Goal: Information Seeking & Learning: Learn about a topic

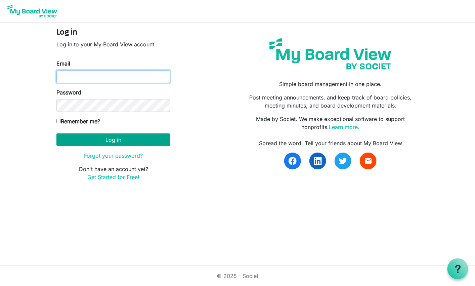
type input "Jessi@habitatsaltlake.org"
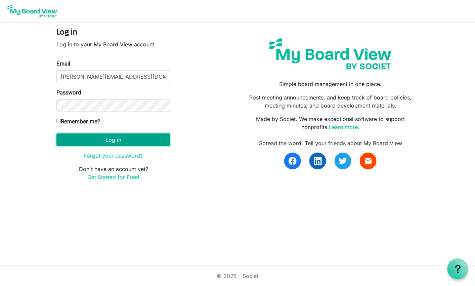
click at [109, 145] on button "Log in" at bounding box center [113, 139] width 114 height 13
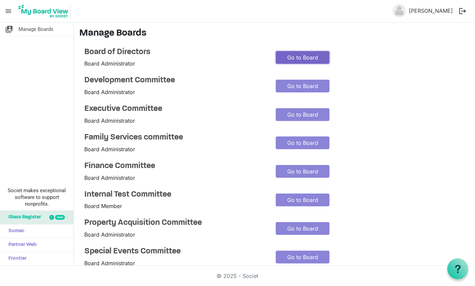
click at [287, 55] on link "Go to Board" at bounding box center [303, 57] width 54 height 13
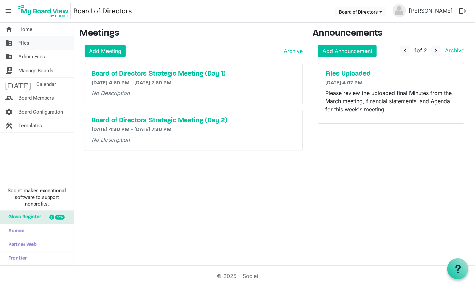
click at [24, 43] on span "Files" at bounding box center [23, 42] width 11 height 13
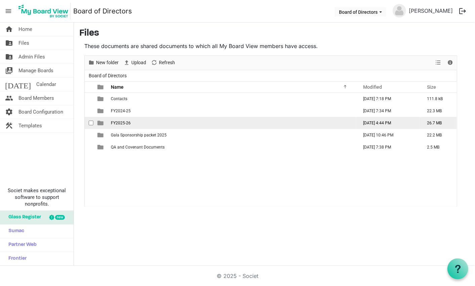
click at [121, 122] on span "FY2025-26" at bounding box center [121, 123] width 20 height 5
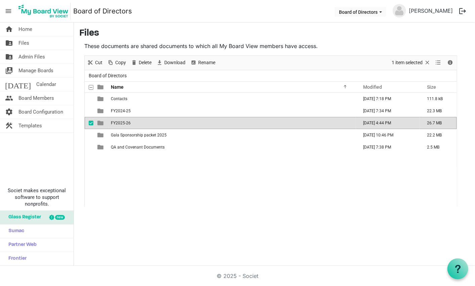
click at [121, 122] on span "FY2025-26" at bounding box center [121, 123] width 20 height 5
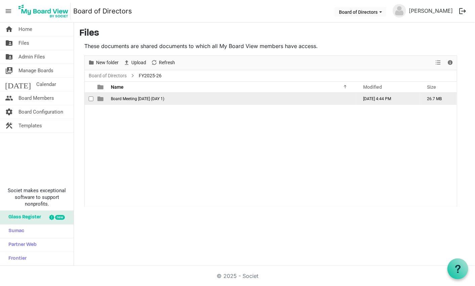
click at [143, 97] on span "Board Meeting August 26, 2025 (DAY 1)" at bounding box center [137, 98] width 53 height 5
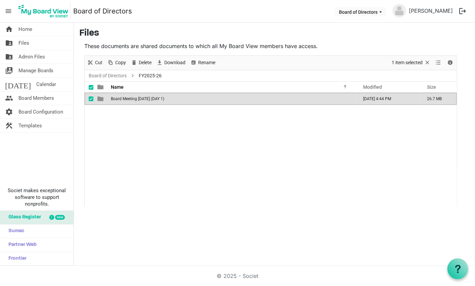
click at [143, 97] on span "Board Meeting August 26, 2025 (DAY 1)" at bounding box center [137, 98] width 53 height 5
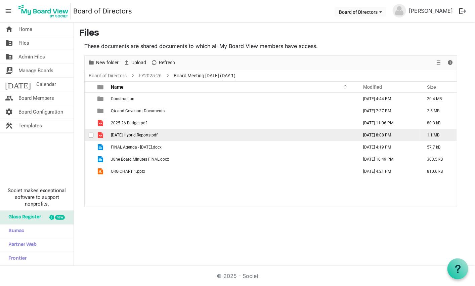
click at [143, 135] on span "2025.07.31 Hybrid Reports.pdf" at bounding box center [134, 135] width 47 height 5
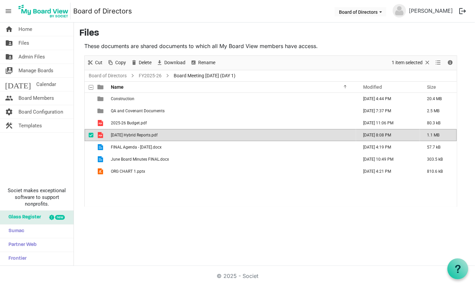
click at [143, 135] on span "2025.07.31 Hybrid Reports.pdf" at bounding box center [134, 135] width 47 height 5
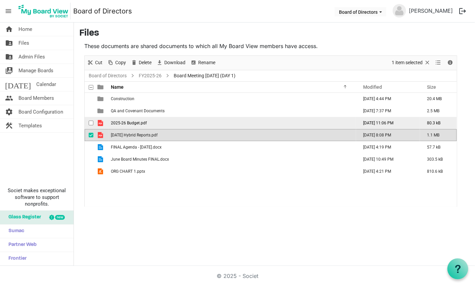
click at [124, 121] on span "2025-26 Budget.pdf" at bounding box center [129, 123] width 36 height 5
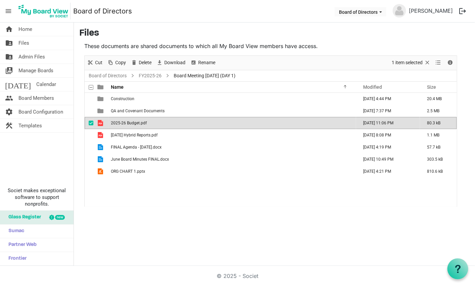
click at [124, 121] on span "2025-26 Budget.pdf" at bounding box center [129, 123] width 36 height 5
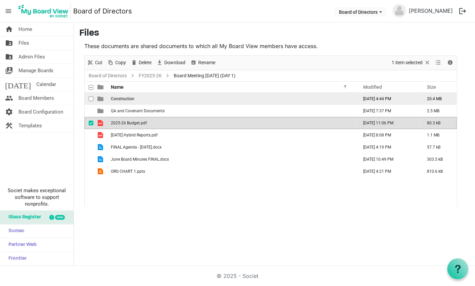
click at [114, 97] on span "Construction" at bounding box center [122, 98] width 23 height 5
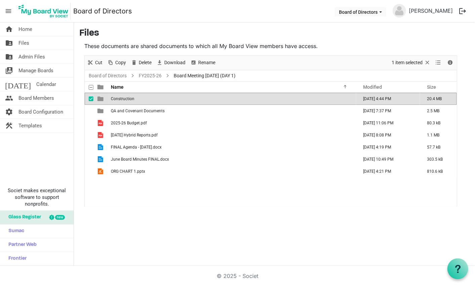
click at [114, 97] on span "Construction" at bounding box center [122, 98] width 23 height 5
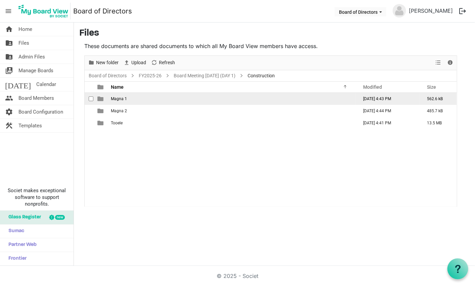
click at [115, 97] on span "Magna 1" at bounding box center [119, 98] width 16 height 5
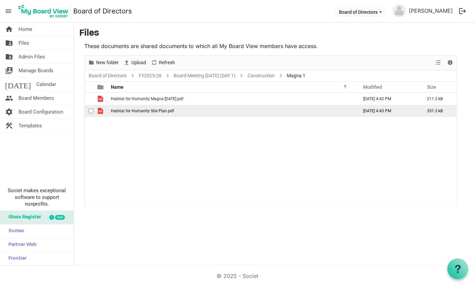
click at [136, 109] on span "Habitat for Humanity Site Plan.pdf" at bounding box center [142, 110] width 63 height 5
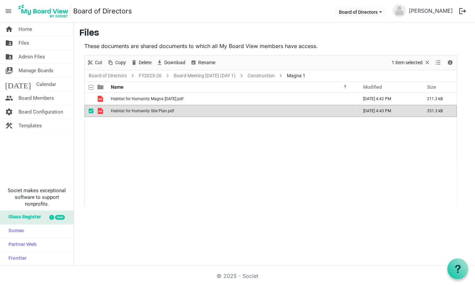
click at [136, 109] on span "Habitat for Humanity Site Plan.pdf" at bounding box center [142, 110] width 63 height 5
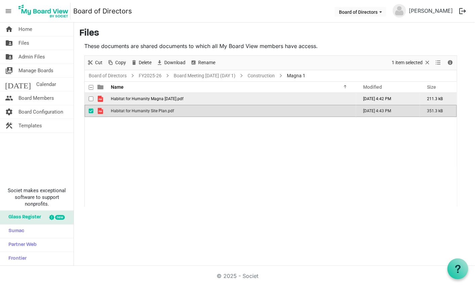
click at [151, 96] on span "Habitat for Humanity Magna 1-21-25.pdf" at bounding box center [147, 98] width 73 height 5
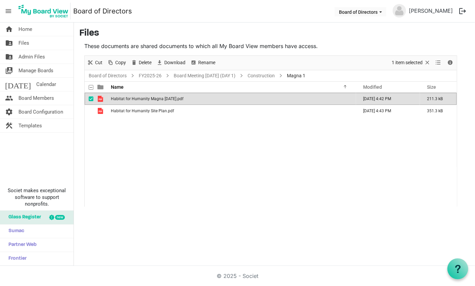
click at [151, 96] on span "Habitat for Humanity Magna 1-21-25.pdf" at bounding box center [147, 98] width 73 height 5
click at [275, 76] on link "Construction" at bounding box center [261, 76] width 30 height 8
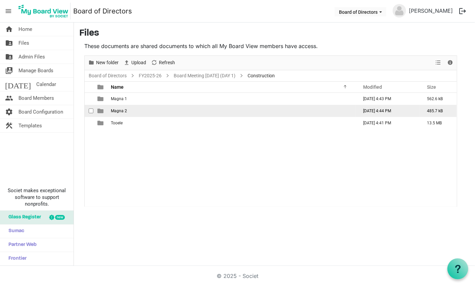
click at [119, 110] on span "Magna 2" at bounding box center [119, 110] width 16 height 5
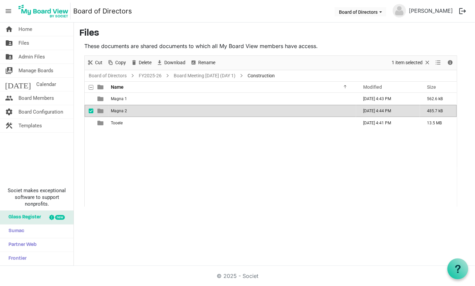
click at [119, 110] on span "Magna 2" at bounding box center [119, 110] width 16 height 5
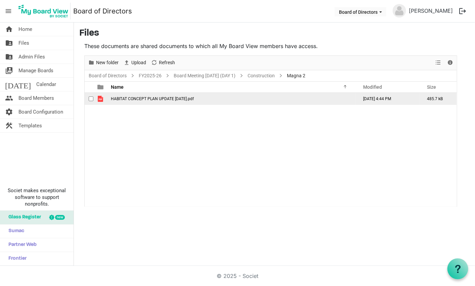
click at [141, 97] on span "HABITAT CONCEPT PLAN UPDATE 8-19-24.pdf" at bounding box center [152, 98] width 83 height 5
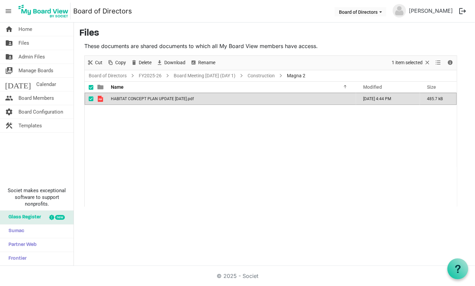
click at [141, 97] on span "HABITAT CONCEPT PLAN UPDATE 8-19-24.pdf" at bounding box center [152, 98] width 83 height 5
click at [154, 96] on span "HABITAT CONCEPT PLAN UPDATE 8-19-24.pdf" at bounding box center [152, 98] width 83 height 5
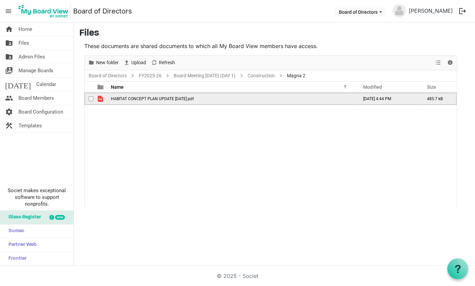
click at [154, 96] on span "HABITAT CONCEPT PLAN UPDATE 8-19-24.pdf" at bounding box center [152, 98] width 83 height 5
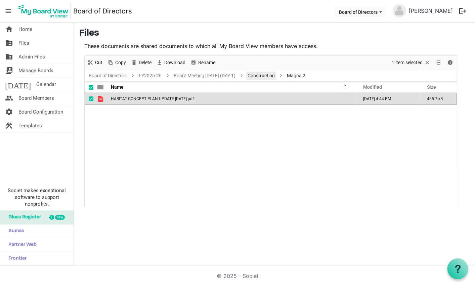
click at [276, 75] on link "Construction" at bounding box center [261, 76] width 30 height 8
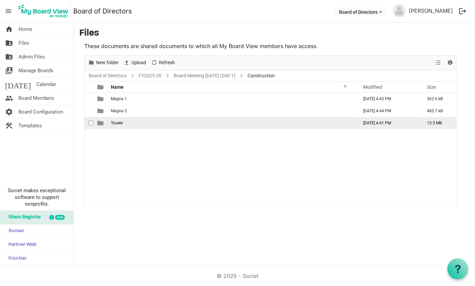
click at [118, 122] on span "Tooele" at bounding box center [117, 123] width 12 height 5
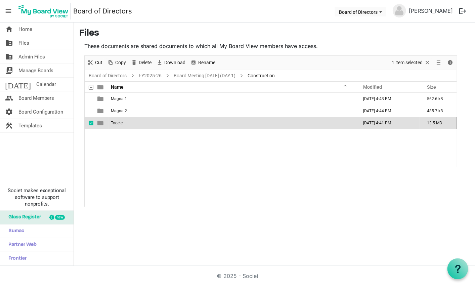
click at [118, 122] on span "Tooele" at bounding box center [117, 123] width 12 height 5
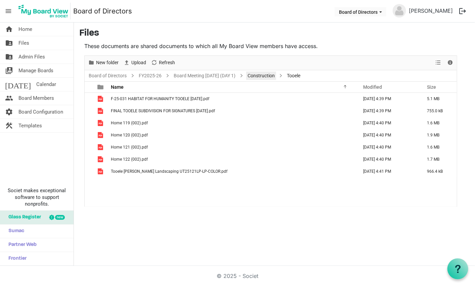
click at [276, 77] on link "Construction" at bounding box center [261, 76] width 30 height 8
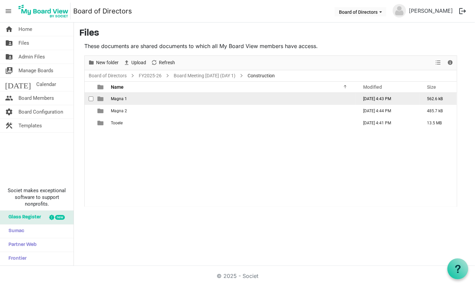
click at [122, 99] on span "Magna 1" at bounding box center [119, 98] width 16 height 5
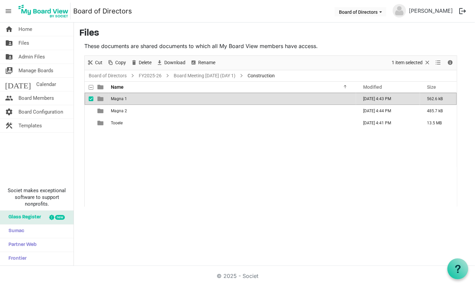
click at [122, 99] on span "Magna 1" at bounding box center [119, 98] width 16 height 5
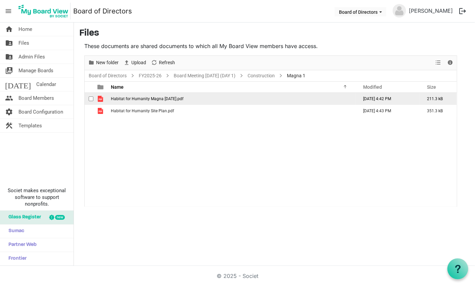
click at [119, 96] on span "Habitat for Humanity Magna 1-21-25.pdf" at bounding box center [147, 98] width 73 height 5
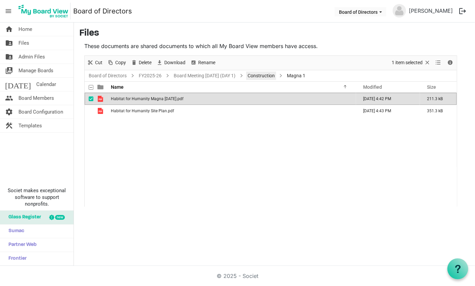
click at [276, 72] on link "Construction" at bounding box center [261, 76] width 30 height 8
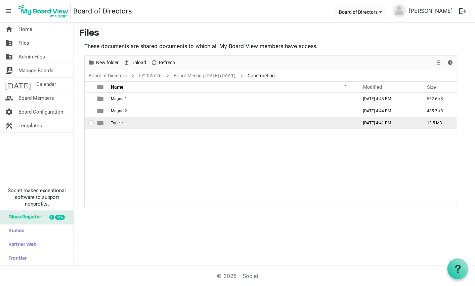
click at [117, 122] on span "Tooele" at bounding box center [117, 123] width 12 height 5
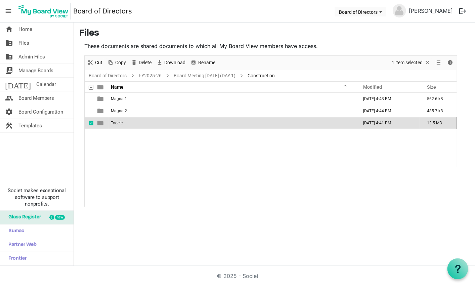
click at [117, 122] on span "Tooele" at bounding box center [117, 123] width 12 height 5
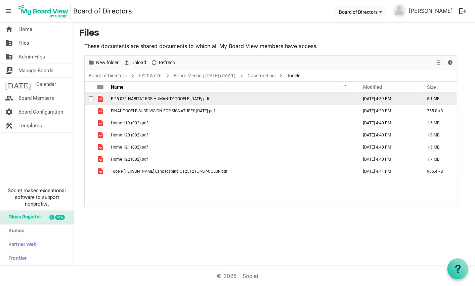
click at [157, 98] on span "F-25-031 HABITAT FOR HUMANITY TOOELE 8-8-25.pdf" at bounding box center [160, 98] width 98 height 5
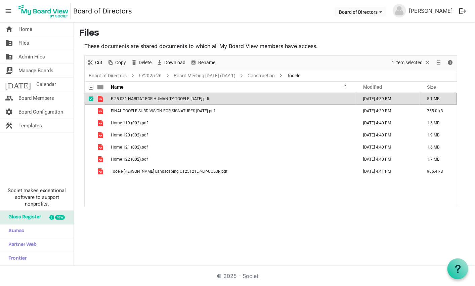
click at [157, 98] on span "F-25-031 HABITAT FOR HUMANITY TOOELE 8-8-25.pdf" at bounding box center [160, 98] width 98 height 5
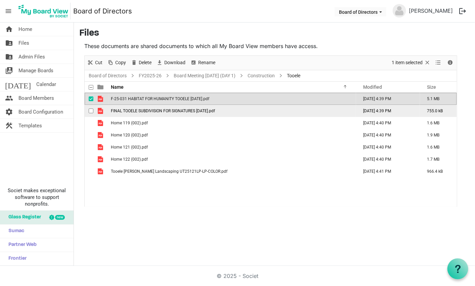
click at [145, 110] on span "FINAL TOOELE SUBDIVISION FOR SIGNATURES 8-25-25.pdf" at bounding box center [163, 110] width 104 height 5
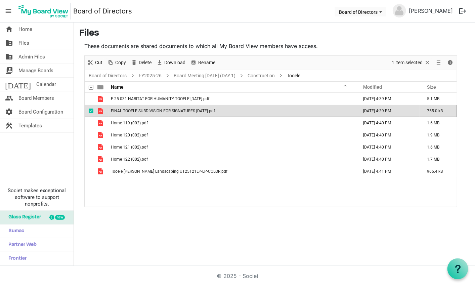
click at [145, 110] on span "FINAL TOOELE SUBDIVISION FOR SIGNATURES 8-25-25.pdf" at bounding box center [163, 110] width 104 height 5
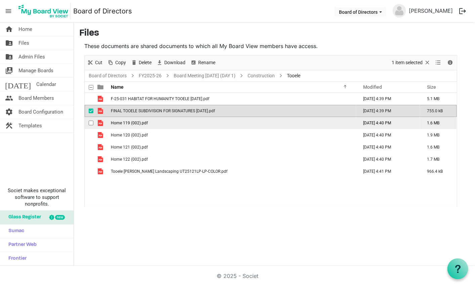
click at [127, 122] on span "Home 119 (002).pdf" at bounding box center [129, 123] width 37 height 5
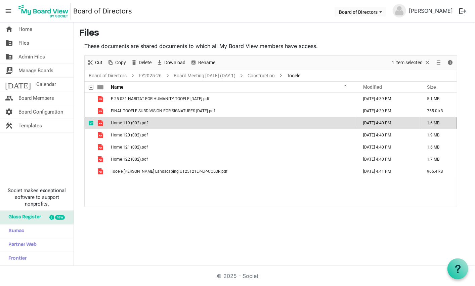
click at [127, 122] on span "Home 119 (002).pdf" at bounding box center [129, 123] width 37 height 5
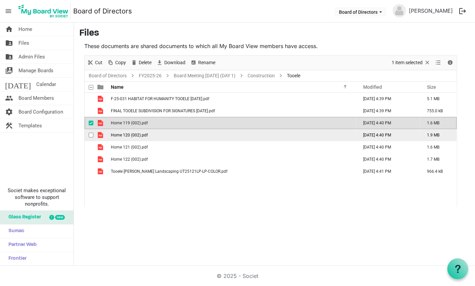
click at [135, 135] on span "Home 120 (002).pdf" at bounding box center [129, 135] width 37 height 5
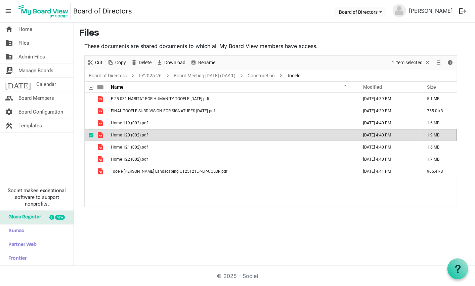
click at [135, 135] on span "Home 120 (002).pdf" at bounding box center [129, 135] width 37 height 5
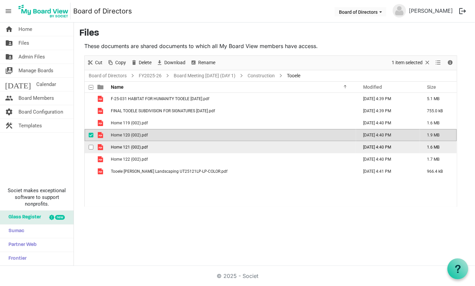
click at [128, 147] on span "Home 121 (002).pdf" at bounding box center [129, 147] width 37 height 5
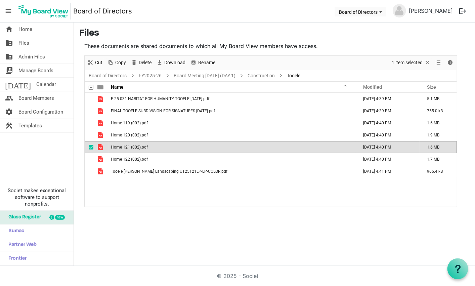
click at [128, 147] on span "Home 121 (002).pdf" at bounding box center [129, 147] width 37 height 5
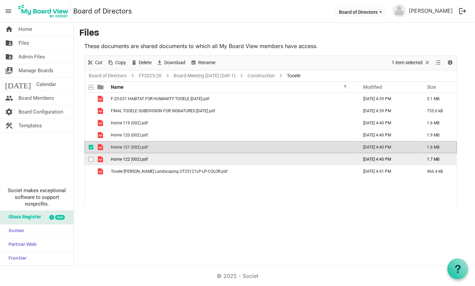
click at [135, 158] on span "Home 122 (002).pdf" at bounding box center [129, 159] width 37 height 5
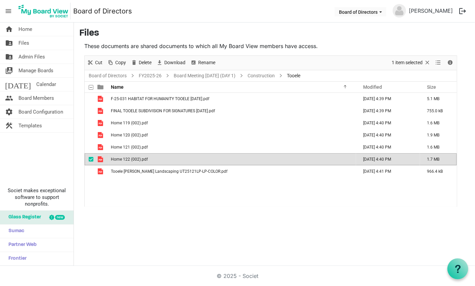
click at [135, 158] on span "Home 122 (002).pdf" at bounding box center [129, 159] width 37 height 5
